Goal: Task Accomplishment & Management: Use online tool/utility

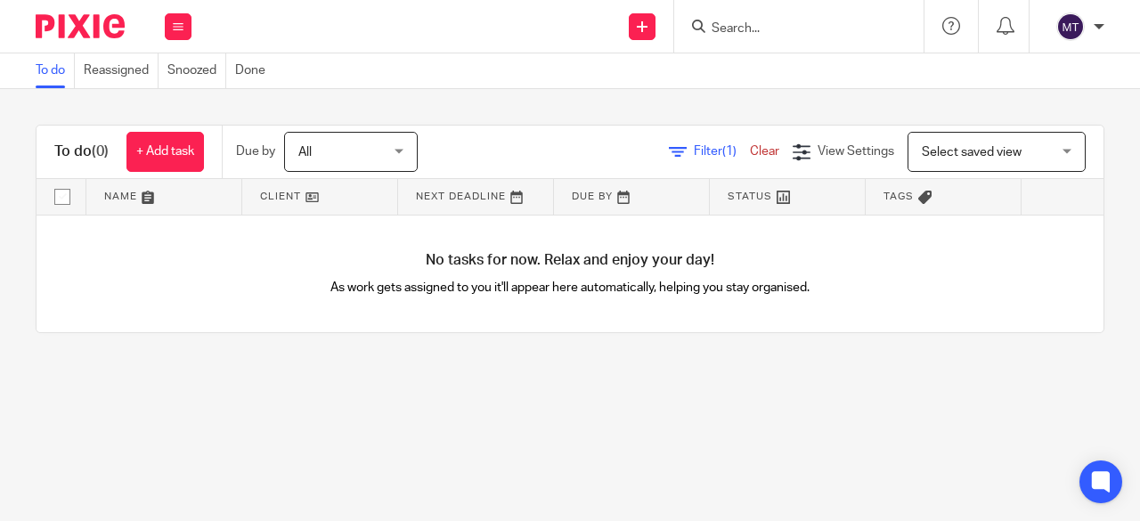
click at [97, 33] on img at bounding box center [80, 26] width 89 height 24
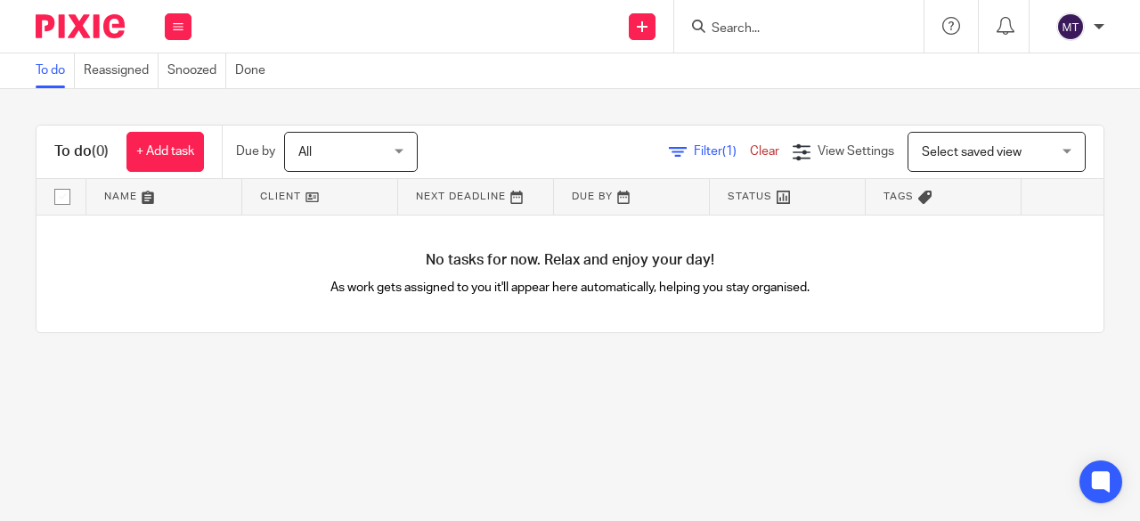
click at [97, 33] on img at bounding box center [80, 26] width 89 height 24
drag, startPoint x: 680, startPoint y: 143, endPoint x: 685, endPoint y: 153, distance: 10.8
click at [682, 143] on div "Filter (1) Clear" at bounding box center [731, 151] width 124 height 19
click at [694, 149] on span "Filter (1)" at bounding box center [722, 151] width 56 height 12
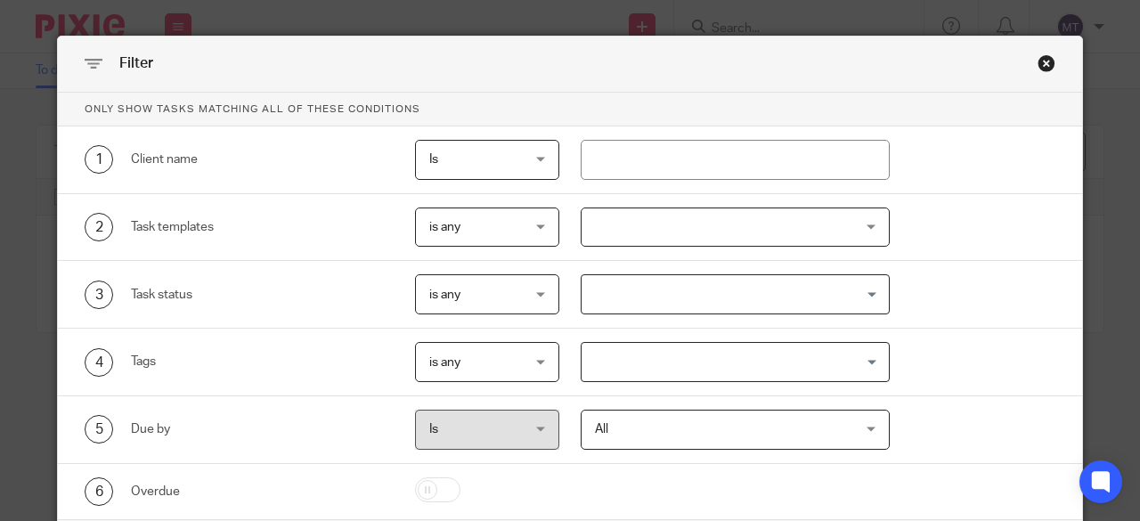
click at [1044, 64] on div "Close this dialog window" at bounding box center [1046, 63] width 18 height 18
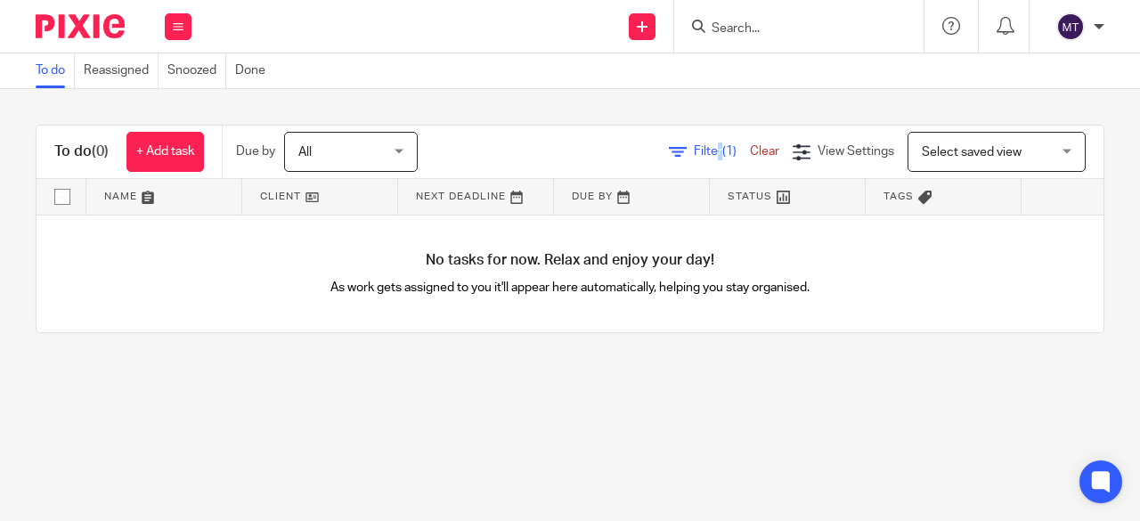
click at [750, 147] on link "Clear" at bounding box center [764, 151] width 29 height 12
click at [109, 69] on link "Reassigned" at bounding box center [121, 70] width 75 height 35
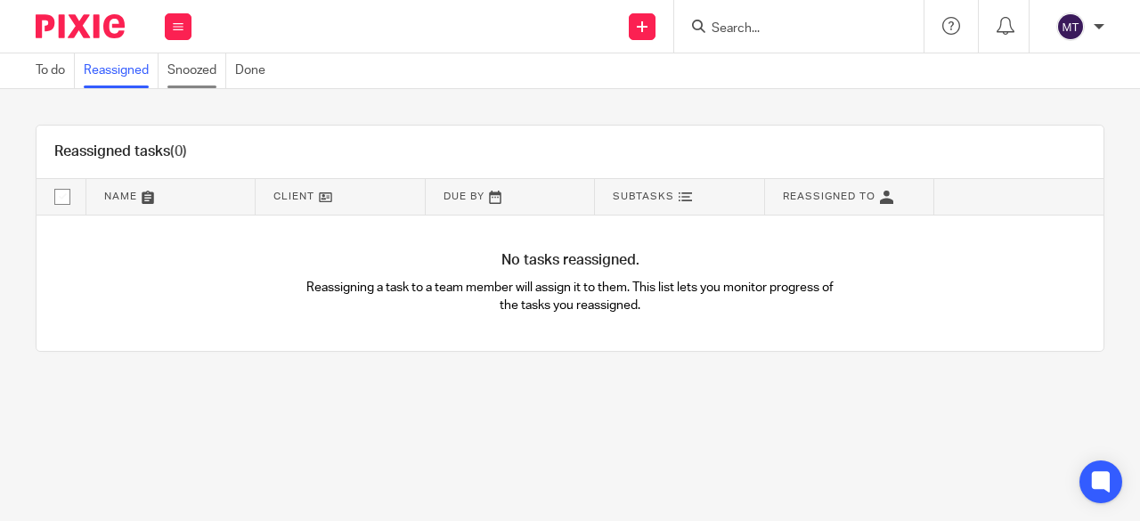
click at [184, 71] on link "Snoozed" at bounding box center [196, 70] width 59 height 35
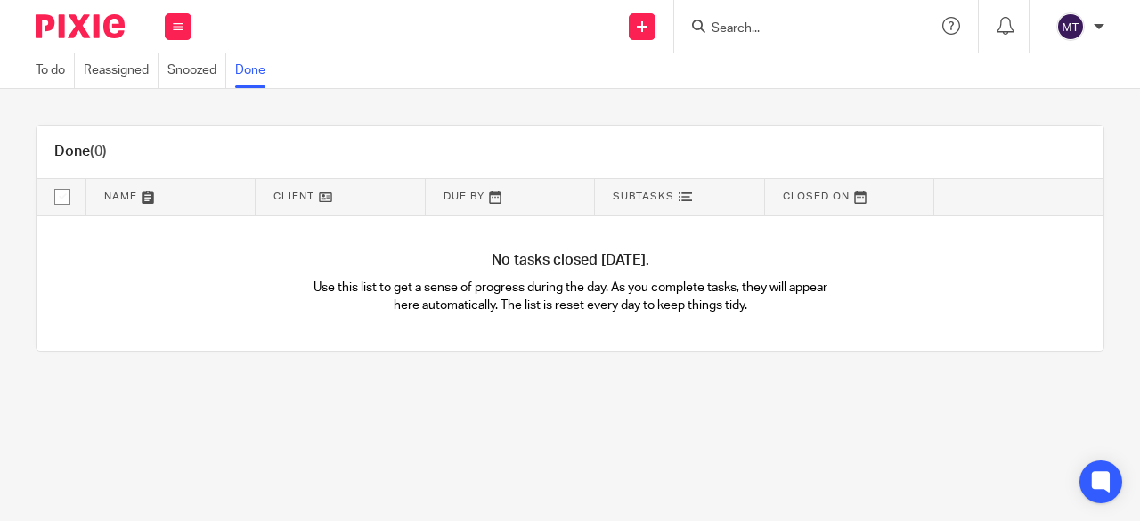
click at [240, 74] on link "Done" at bounding box center [254, 70] width 39 height 35
click at [59, 68] on link "To do" at bounding box center [55, 70] width 39 height 35
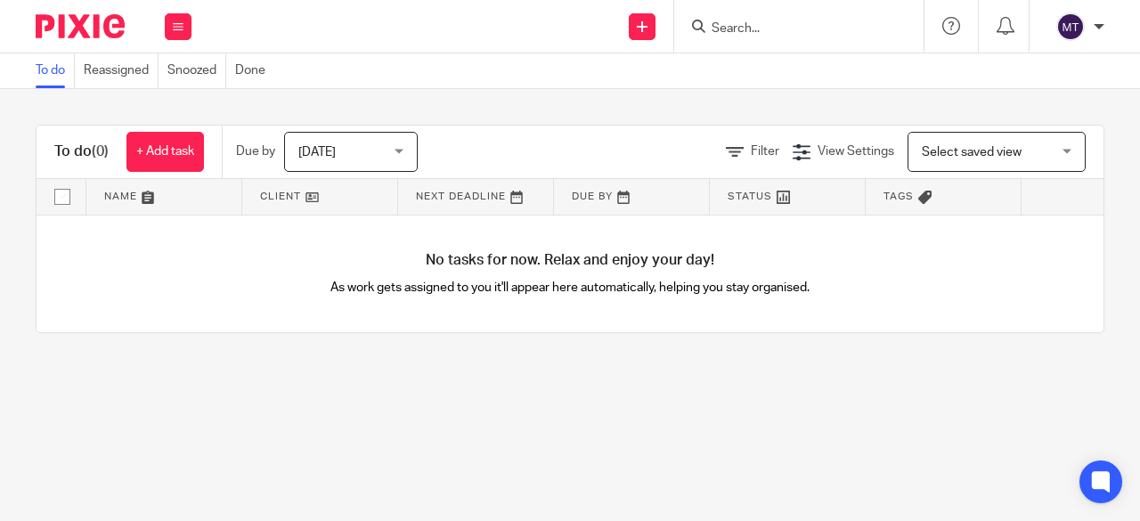
click at [1091, 20] on div "[PERSON_NAME]" at bounding box center [1075, 26] width 57 height 28
click at [1036, 100] on span "Email integration" at bounding box center [1048, 97] width 93 height 12
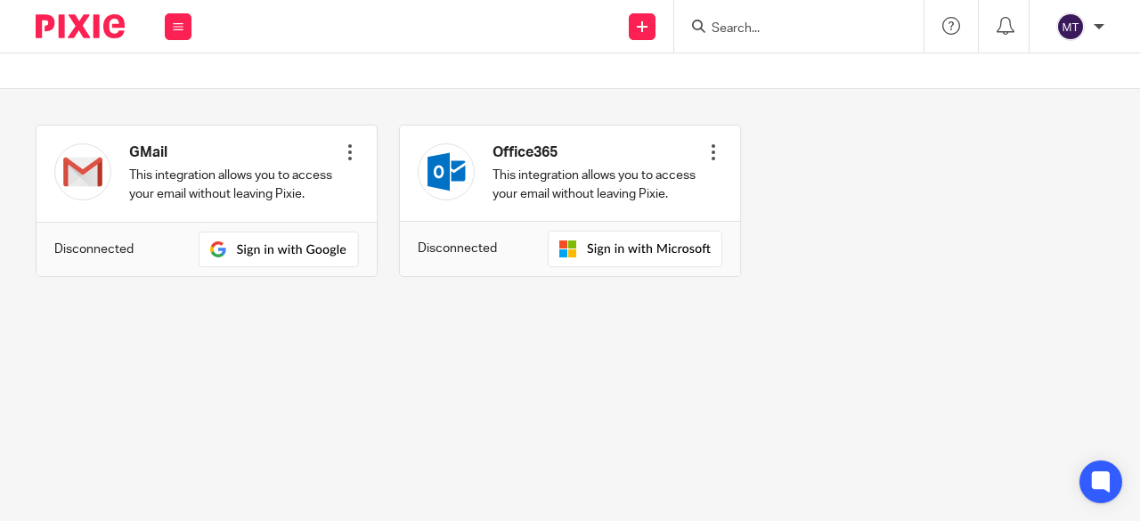
click at [69, 26] on img at bounding box center [80, 26] width 89 height 24
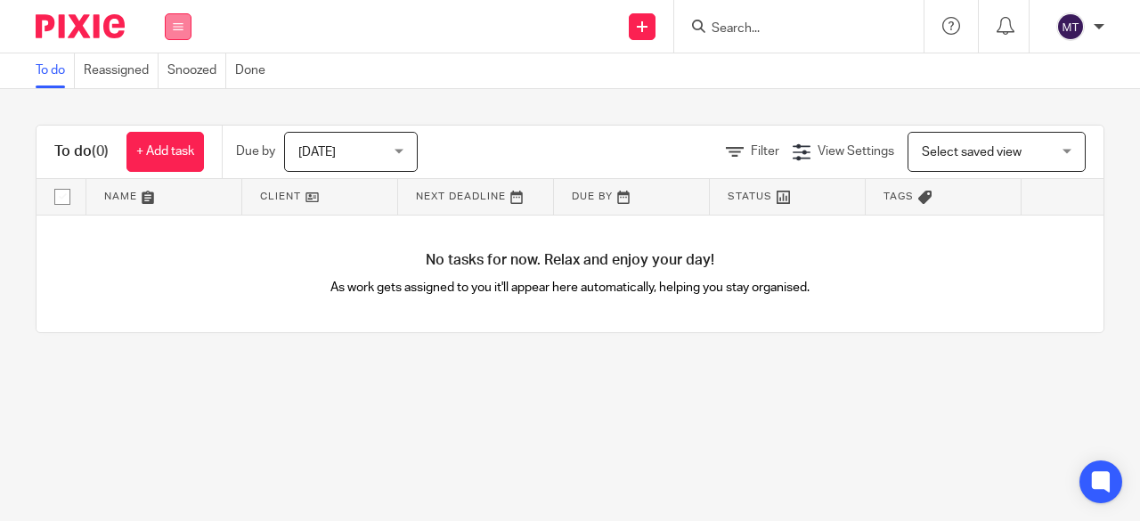
click at [185, 26] on button at bounding box center [178, 26] width 27 height 27
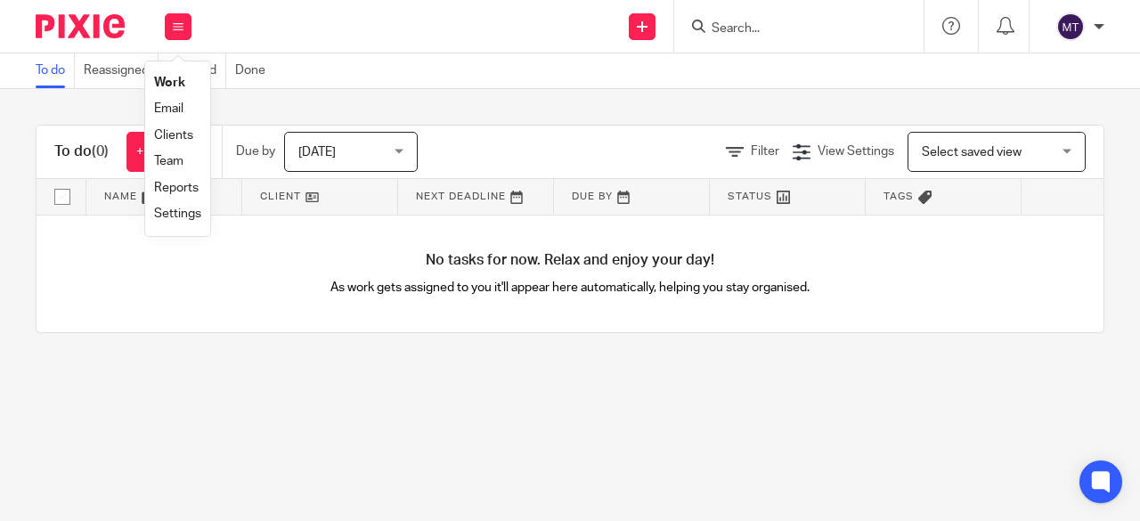
click at [256, 37] on div "Send new email Create task Add client Request signature Get Support Contact via…" at bounding box center [674, 26] width 930 height 53
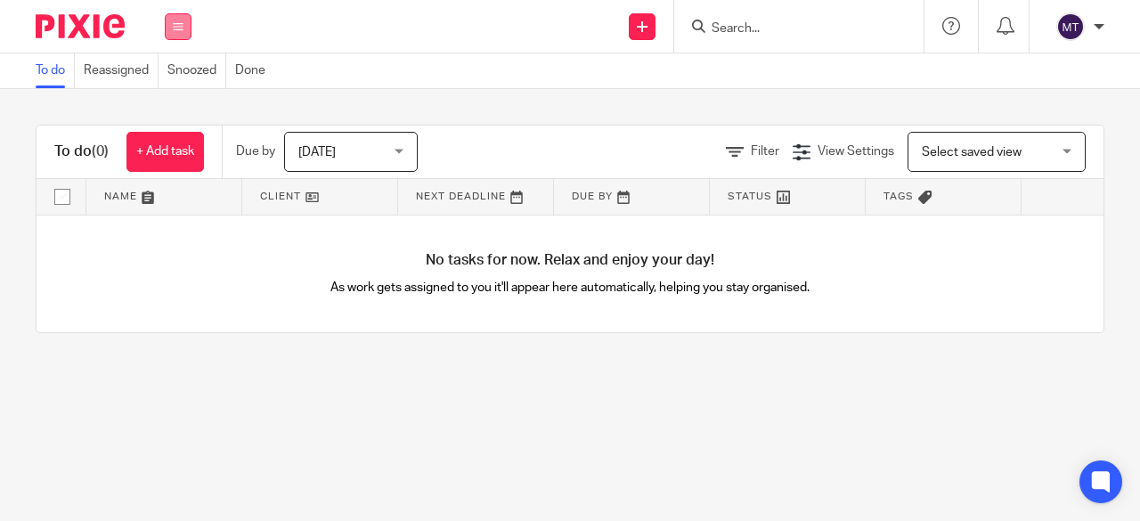
click at [188, 20] on button at bounding box center [178, 26] width 27 height 27
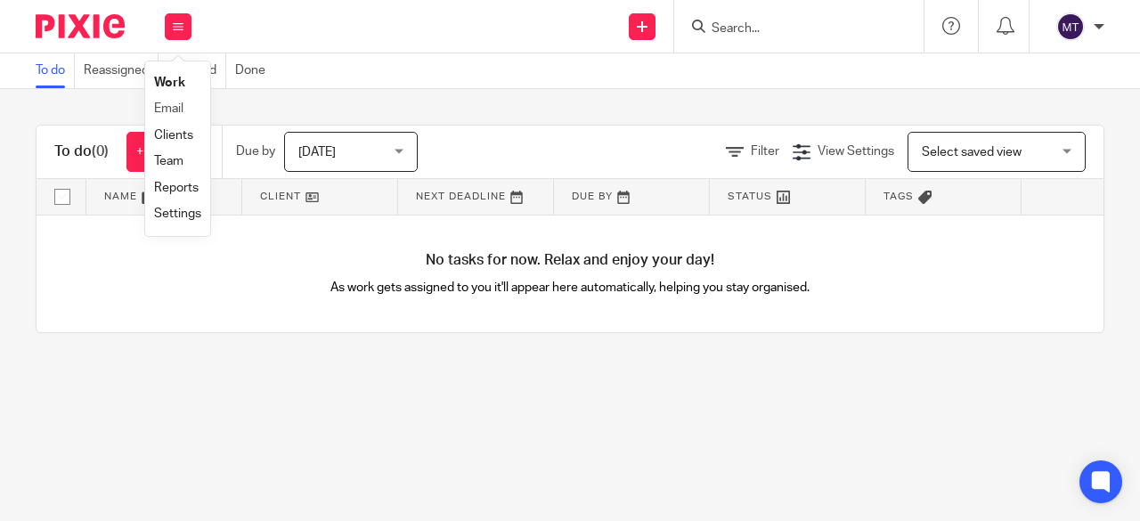
click at [195, 106] on li "Email" at bounding box center [177, 109] width 47 height 26
click at [172, 110] on link "Email" at bounding box center [168, 108] width 29 height 12
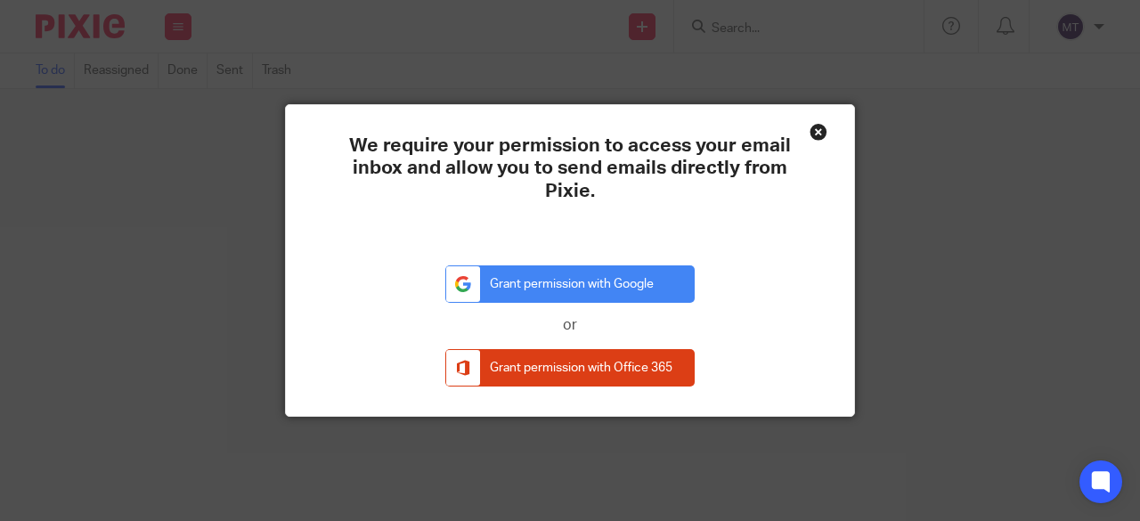
drag, startPoint x: 809, startPoint y: 129, endPoint x: 770, endPoint y: 138, distance: 40.2
click at [809, 128] on div "Close this dialog window" at bounding box center [818, 132] width 18 height 18
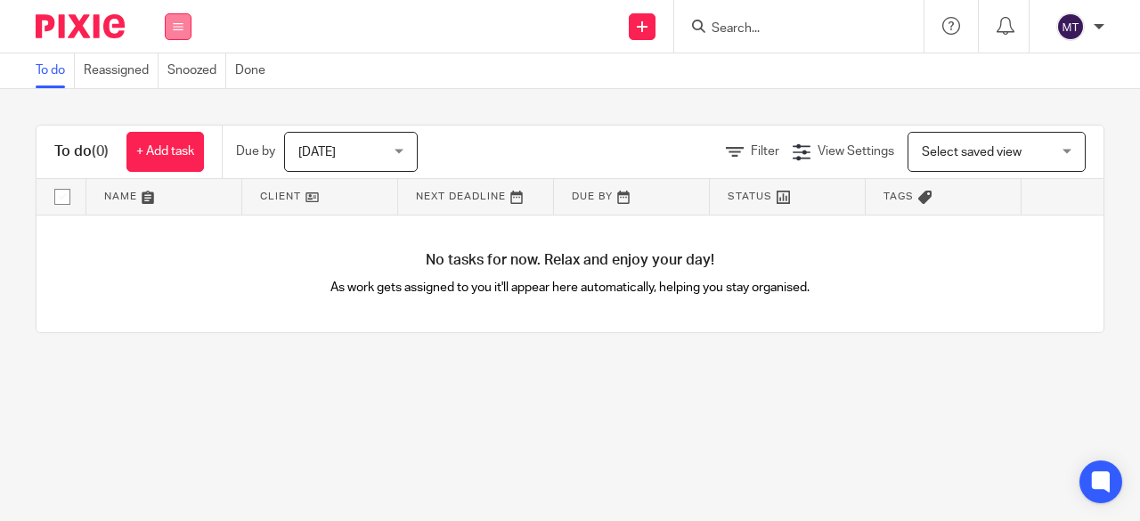
click at [174, 29] on button at bounding box center [178, 26] width 27 height 27
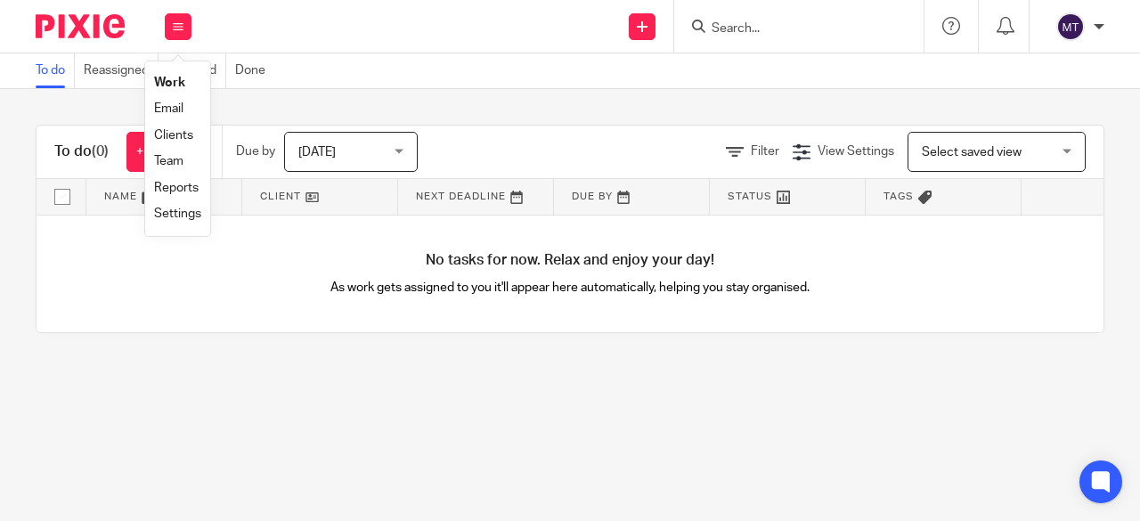
drag, startPoint x: 256, startPoint y: 35, endPoint x: 169, endPoint y: 60, distance: 90.7
click at [256, 37] on div "Send new email Create task Add client Request signature Get Support Contact via…" at bounding box center [674, 26] width 930 height 53
click at [73, 37] on img at bounding box center [80, 26] width 89 height 24
